Goal: Task Accomplishment & Management: Manage account settings

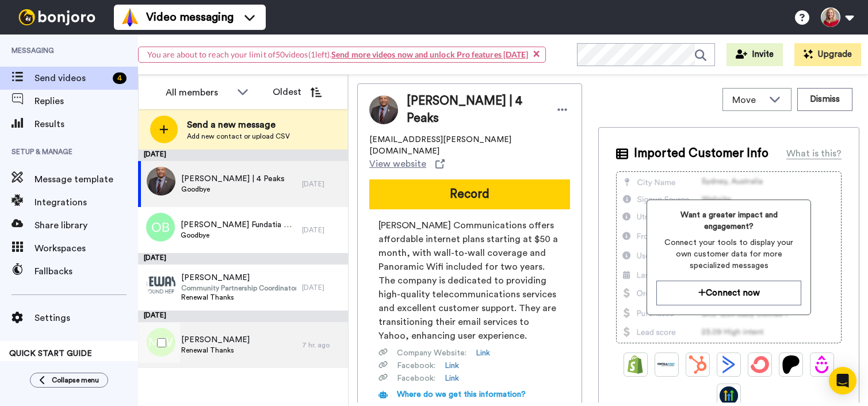
click at [236, 343] on span "[PERSON_NAME]" at bounding box center [215, 340] width 68 height 12
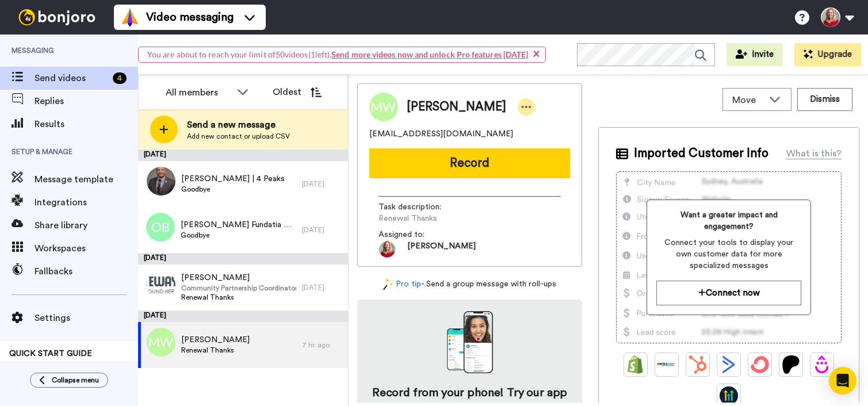
click at [521, 105] on icon at bounding box center [526, 107] width 10 height 12
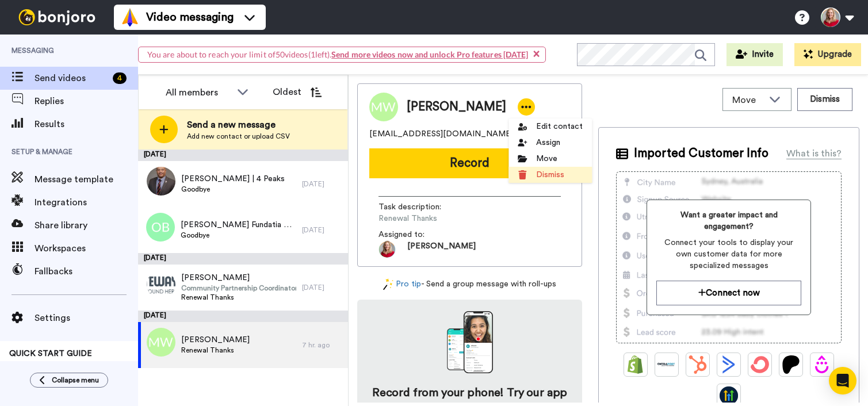
click at [549, 173] on li "Dismiss" at bounding box center [550, 175] width 83 height 16
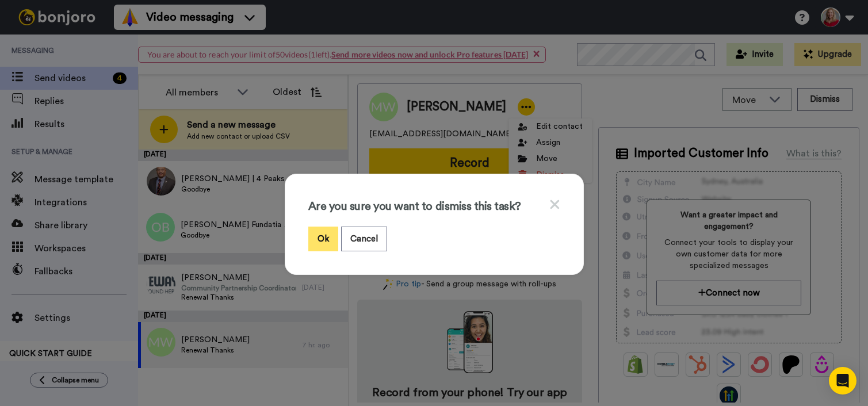
click at [322, 236] on button "Ok" at bounding box center [323, 239] width 30 height 25
